Goal: Task Accomplishment & Management: Use online tool/utility

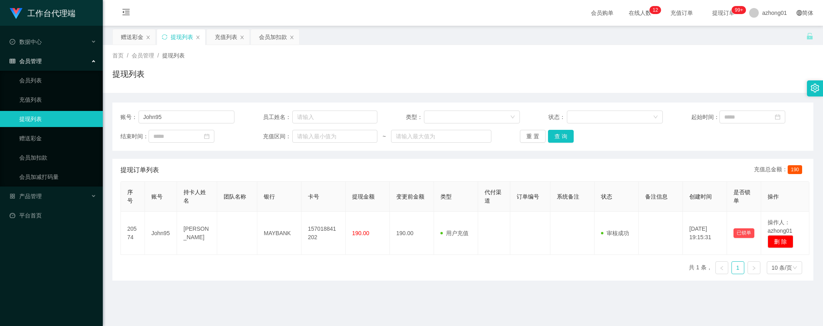
click at [116, 116] on div "账号： John95 员工姓名： 类型： 状态： 起始时间： 结束时间： 充值区间： ~ 重 置 查 询" at bounding box center [462, 126] width 701 height 48
type input "Nickyap6293"
click at [554, 133] on button "查 询" at bounding box center [561, 136] width 26 height 13
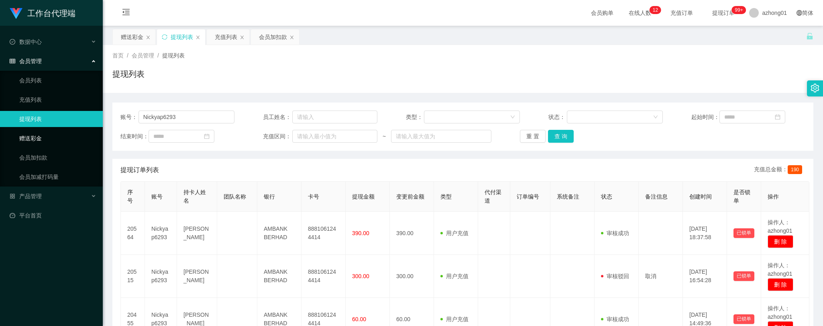
click at [24, 136] on link "赠送彩金" at bounding box center [57, 138] width 77 height 16
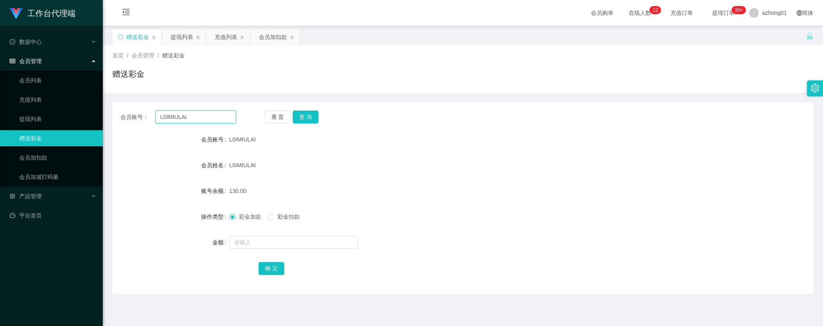
drag, startPoint x: 190, startPoint y: 116, endPoint x: 126, endPoint y: 116, distance: 63.4
click at [126, 116] on div "会员账号： L0IMIULAI" at bounding box center [178, 116] width 116 height 13
paste input "Nickyap6293"
click at [318, 117] on div "重 置 查 询" at bounding box center [323, 116] width 116 height 13
click at [304, 117] on button "查 询" at bounding box center [306, 116] width 26 height 13
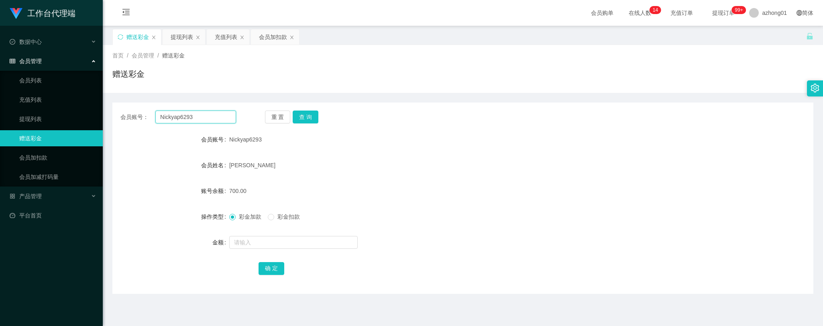
drag, startPoint x: 205, startPoint y: 118, endPoint x: 108, endPoint y: 121, distance: 97.2
click at [108, 121] on main "关闭左侧 关闭右侧 关闭其它 刷新页面 赠送彩金 提现列表 充值列表 会员加扣款 首页 / 会员管理 / 赠送彩金 / 赠送彩金 会员账号： Nickyap6…" at bounding box center [463, 198] width 720 height 345
paste input "text"
type input "Nickyap6293"
click at [306, 116] on button "查 询" at bounding box center [306, 116] width 26 height 13
